Goal: Information Seeking & Learning: Learn about a topic

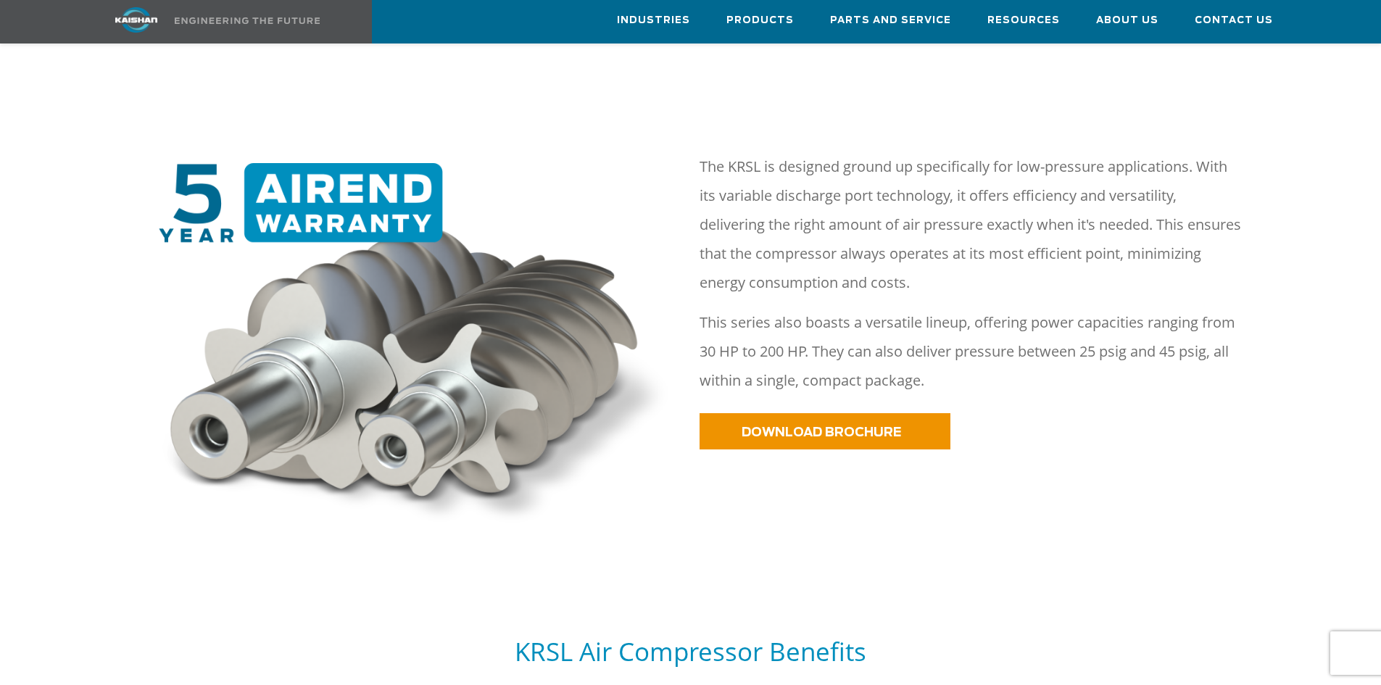
scroll to position [362, 0]
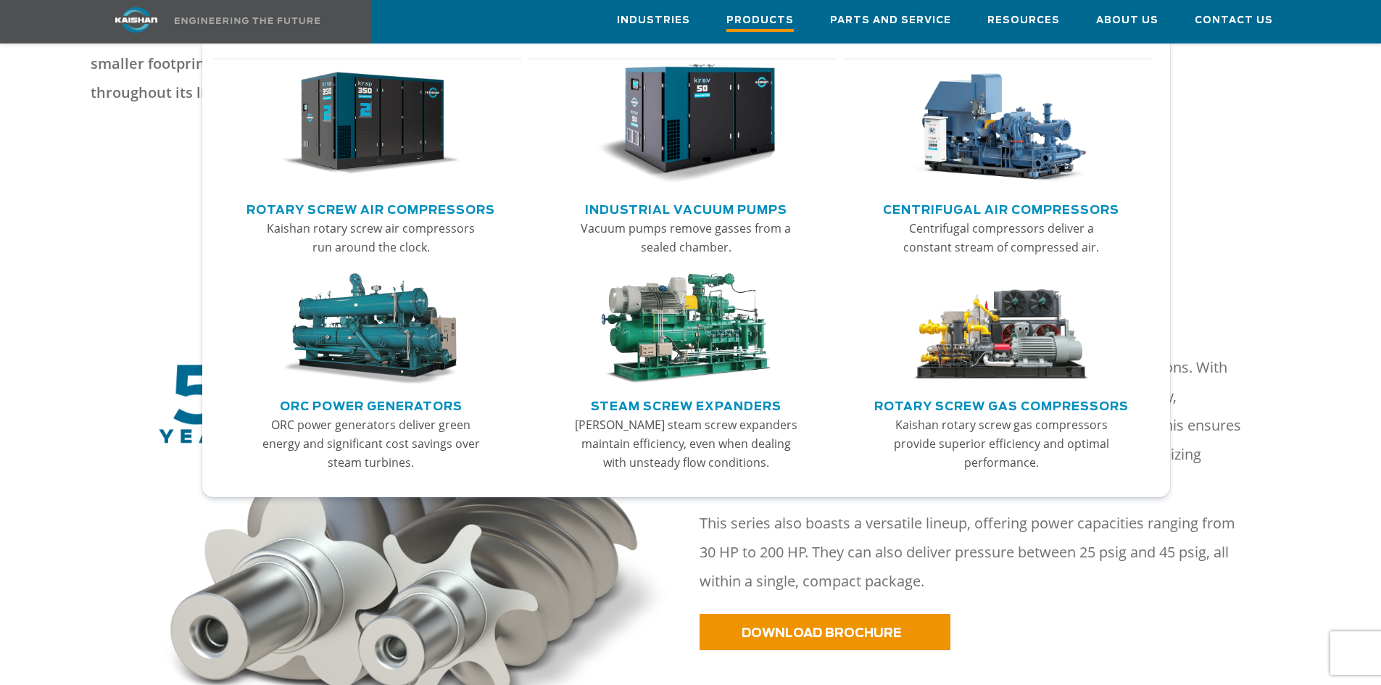
click at [782, 18] on span "Products" at bounding box center [759, 22] width 67 height 20
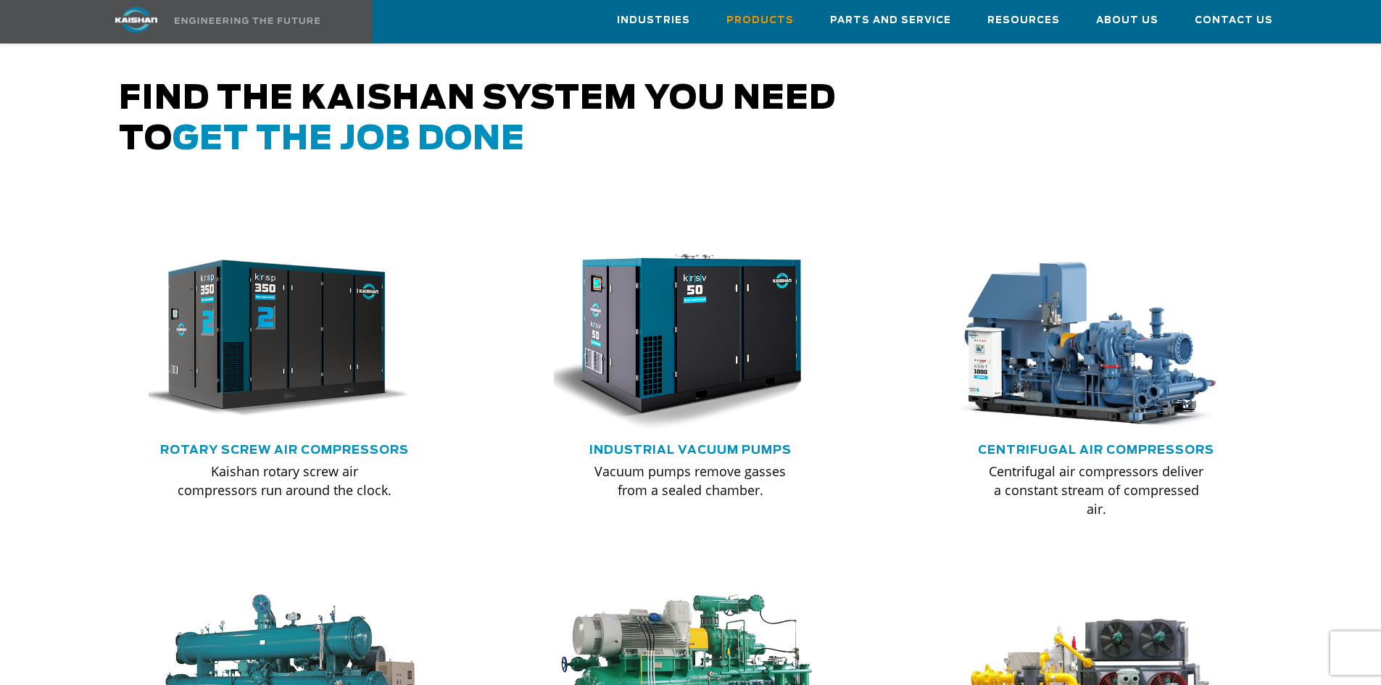
scroll to position [725, 0]
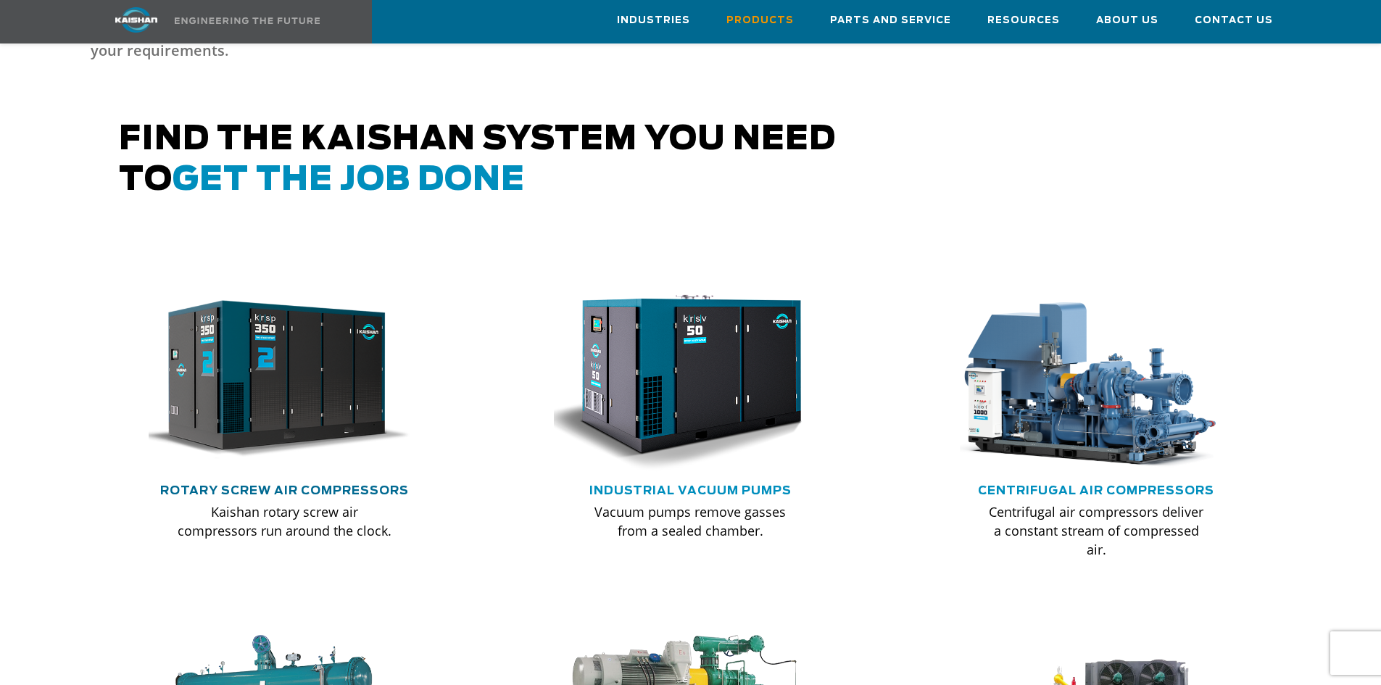
click at [244, 485] on link "Rotary Screw Air Compressors" at bounding box center [284, 491] width 249 height 12
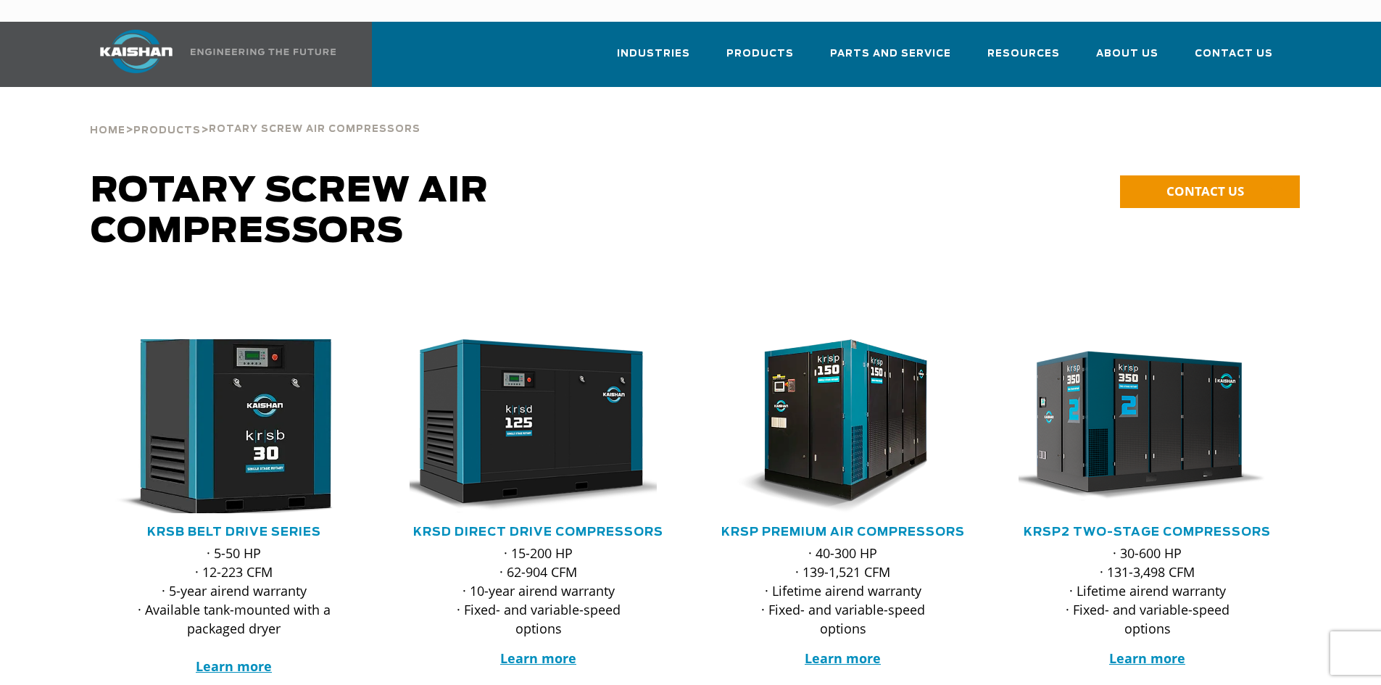
click at [197, 453] on img at bounding box center [223, 426] width 284 height 191
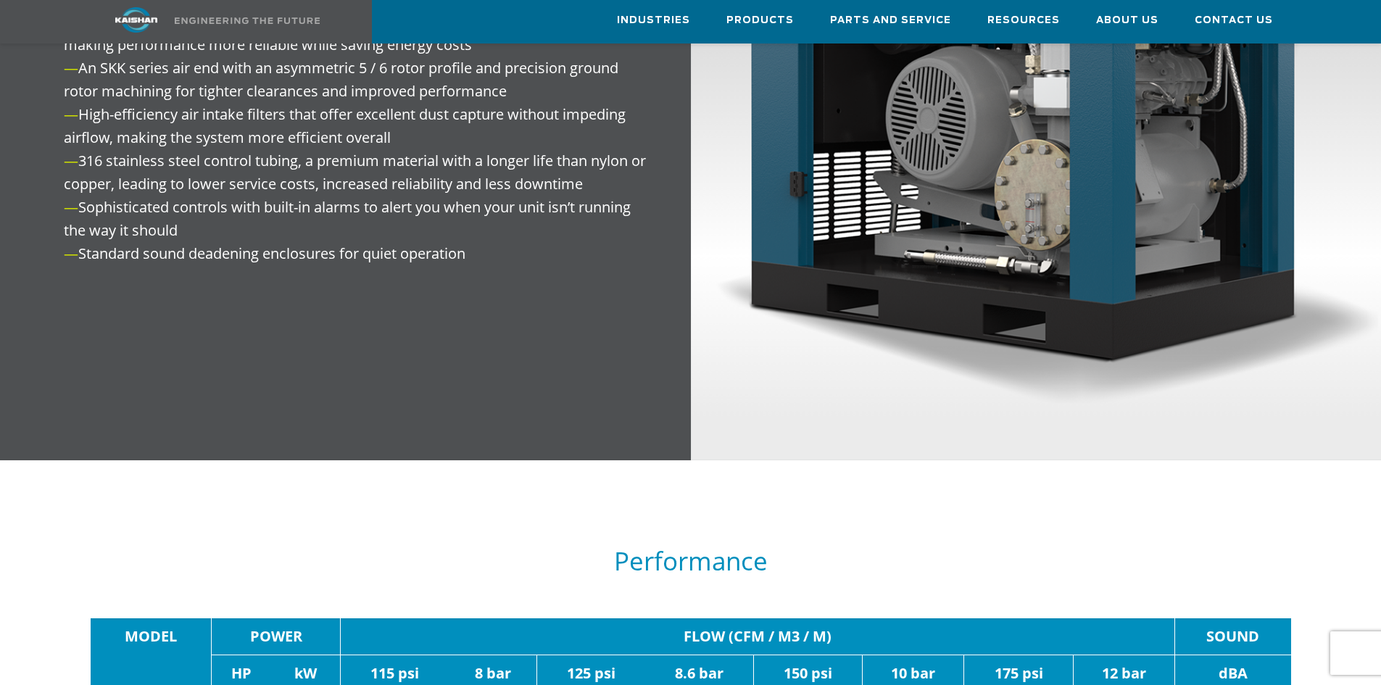
scroll to position [1812, 0]
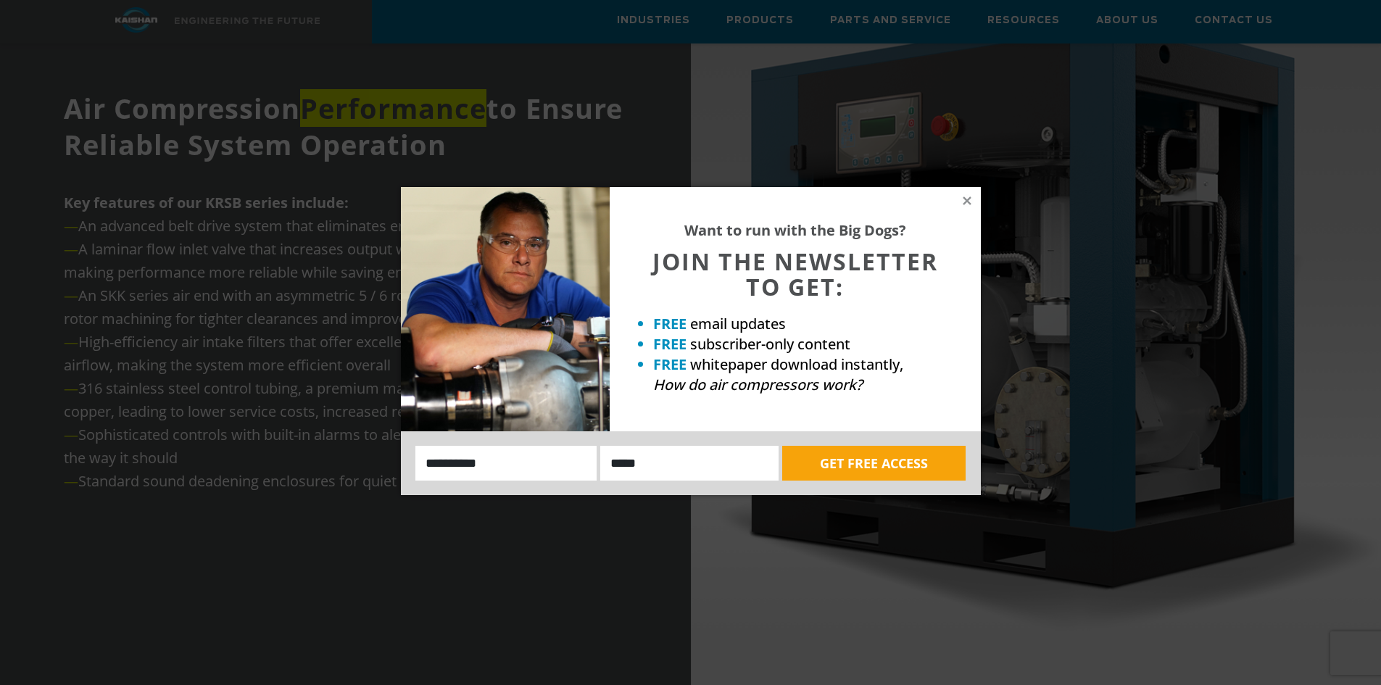
click at [973, 196] on div "Want to run with the Big Dogs? JOIN THE NEWSLETTER TO GET: FREE email updates F…" at bounding box center [795, 309] width 371 height 244
click at [966, 199] on icon at bounding box center [966, 200] width 13 height 13
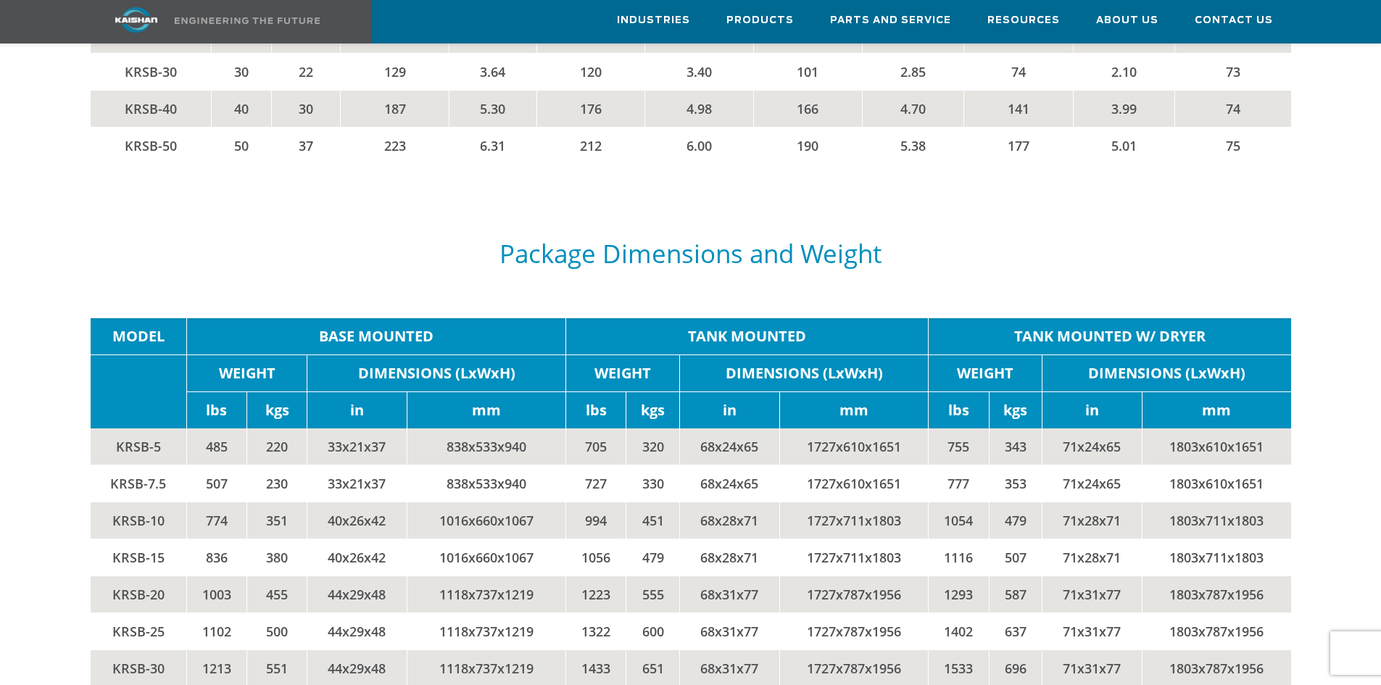
scroll to position [2972, 0]
